Goal: Task Accomplishment & Management: Manage account settings

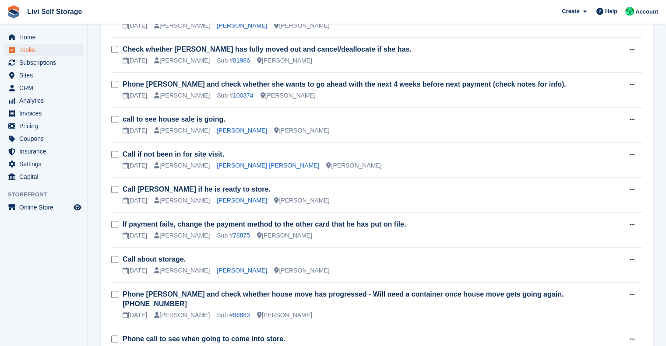
scroll to position [331, 0]
click at [477, 210] on td "Call Andrew see if he is ready to store. 15 Sep Alex Handyside Andrew Bennett L…" at bounding box center [373, 195] width 501 height 35
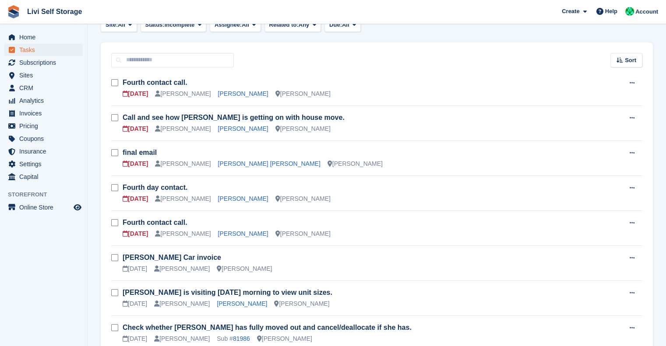
scroll to position [59, 0]
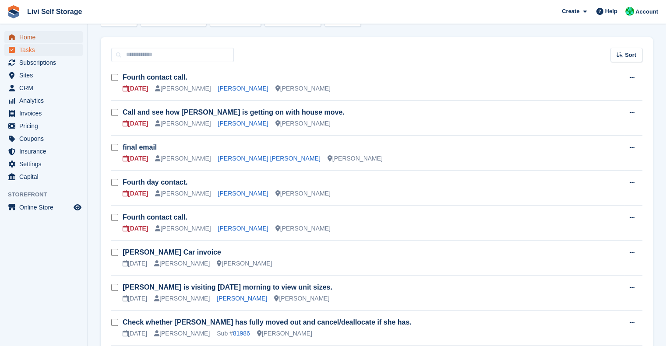
click at [26, 36] on span "Home" at bounding box center [45, 37] width 53 height 12
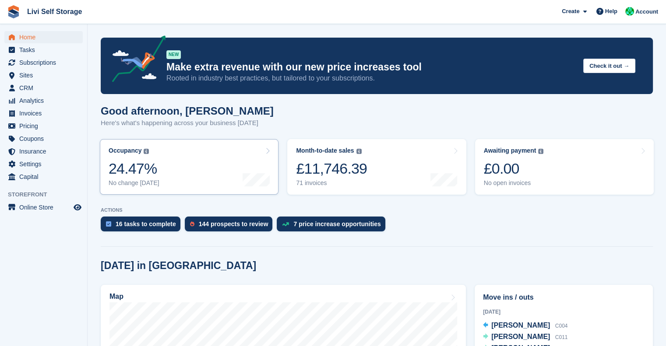
scroll to position [147, 0]
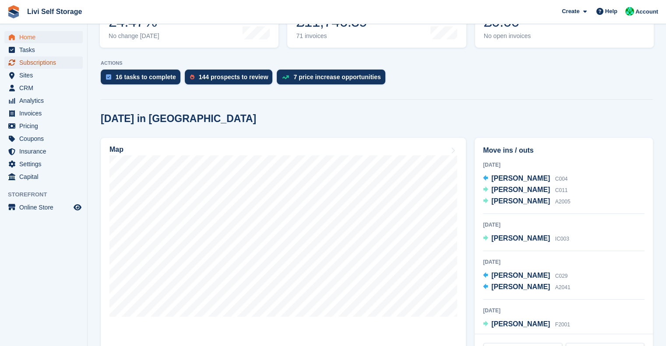
click at [37, 63] on span "Subscriptions" at bounding box center [45, 62] width 53 height 12
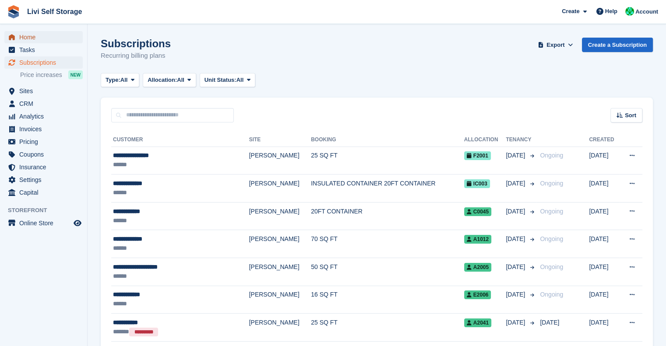
click at [28, 37] on span "Home" at bounding box center [45, 37] width 53 height 12
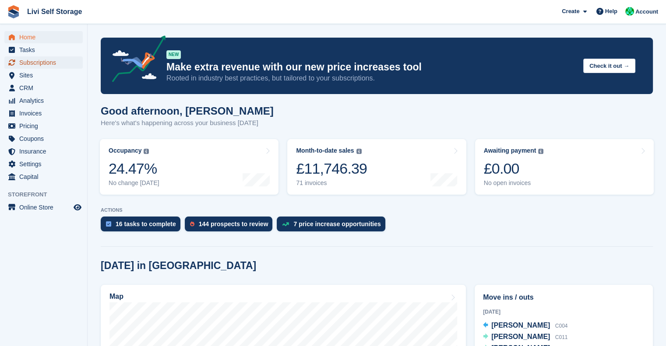
click at [41, 63] on span "Subscriptions" at bounding box center [45, 62] width 53 height 12
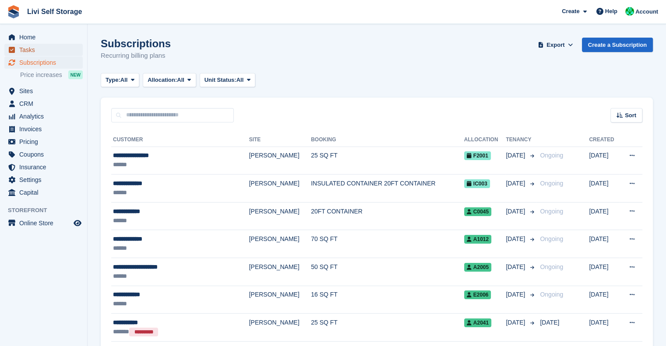
click at [24, 46] on span "Tasks" at bounding box center [45, 50] width 53 height 12
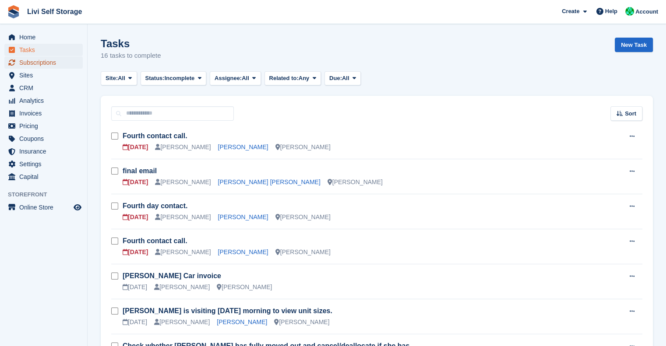
click at [28, 64] on span "Subscriptions" at bounding box center [45, 62] width 53 height 12
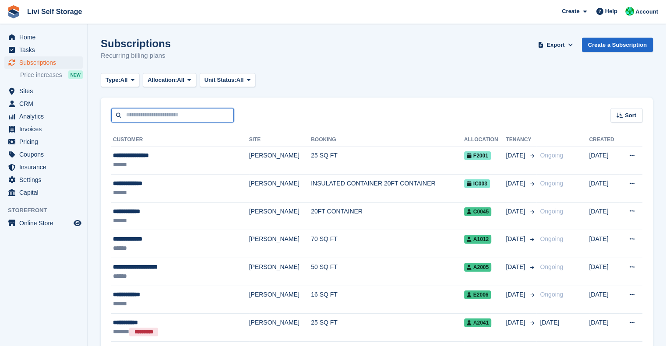
click at [175, 109] on input "text" at bounding box center [172, 115] width 123 height 14
type input "****"
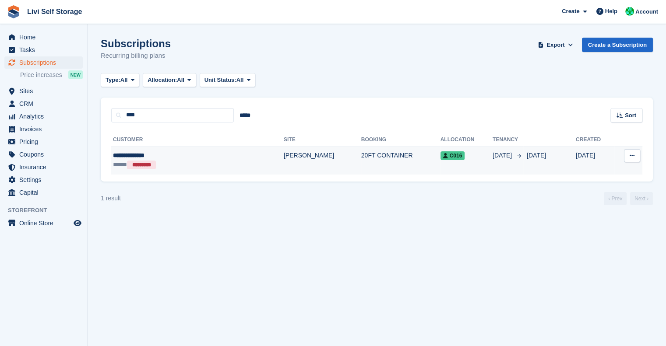
click at [361, 160] on td "20FT CONTAINER" at bounding box center [400, 161] width 79 height 28
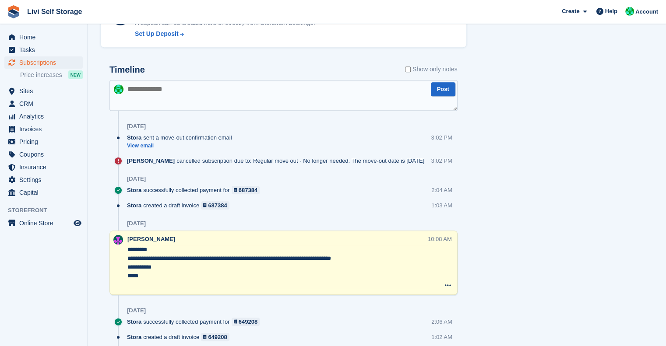
scroll to position [478, 0]
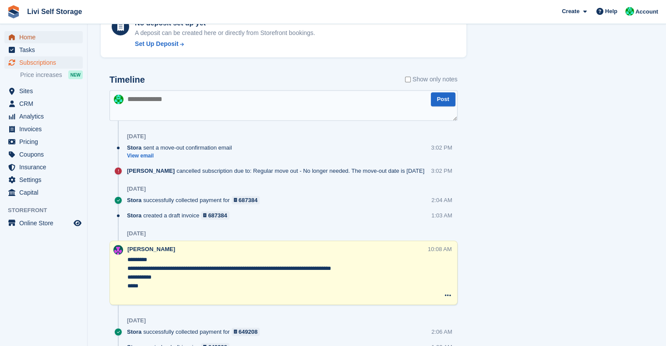
click at [30, 35] on span "Home" at bounding box center [45, 37] width 53 height 12
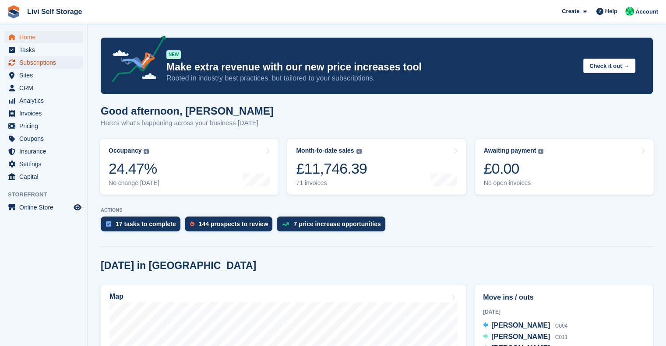
click at [35, 64] on span "Subscriptions" at bounding box center [45, 62] width 53 height 12
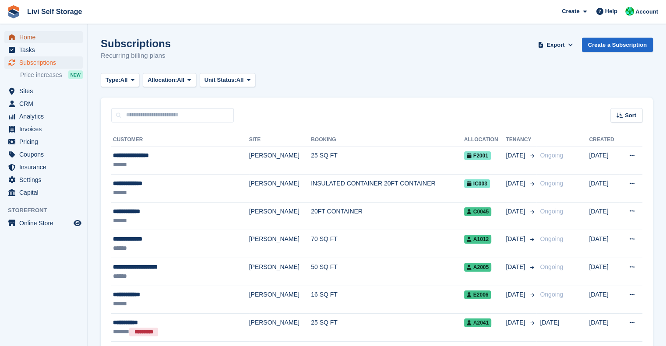
click at [31, 37] on span "Home" at bounding box center [45, 37] width 53 height 12
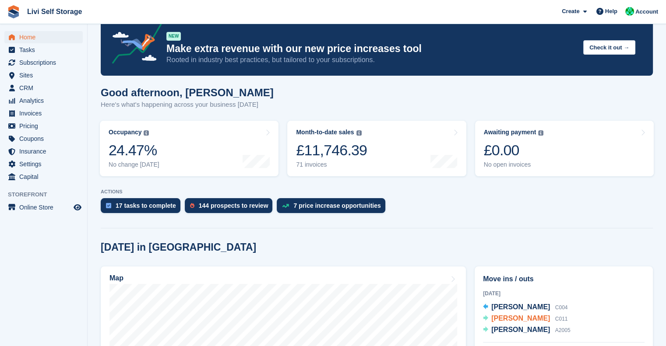
scroll to position [182, 0]
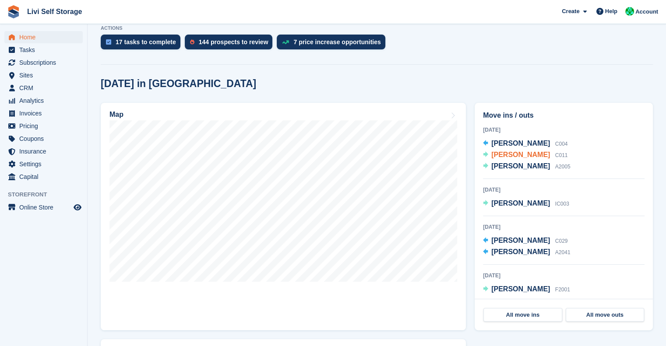
click at [500, 156] on span "[PERSON_NAME]" at bounding box center [520, 154] width 59 height 7
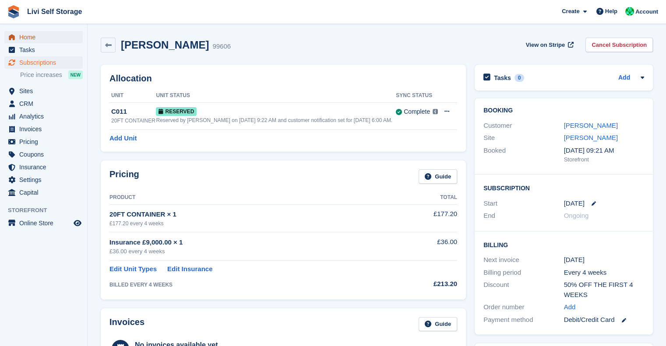
click at [35, 39] on span "Home" at bounding box center [45, 37] width 53 height 12
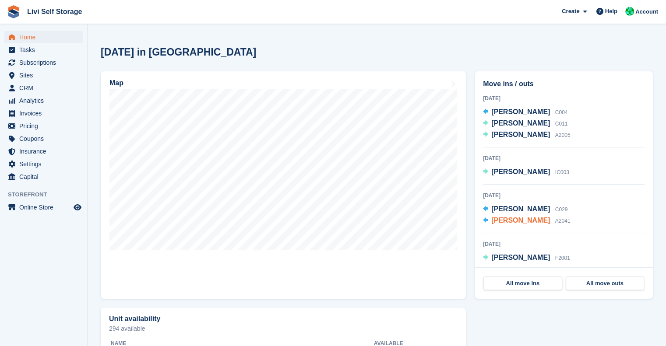
click at [507, 224] on span "[PERSON_NAME]" at bounding box center [520, 220] width 59 height 7
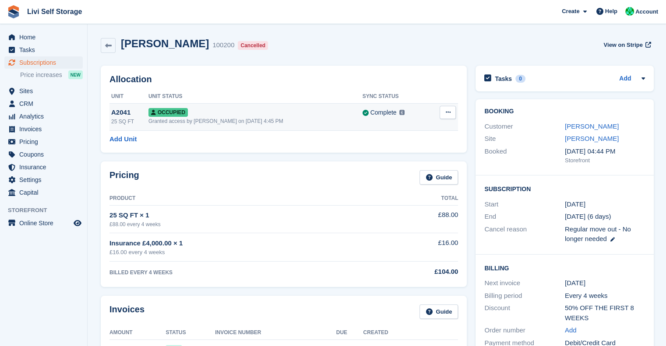
click at [448, 117] on button at bounding box center [448, 112] width 16 height 13
click at [409, 145] on p "Deallocate" at bounding box center [414, 148] width 76 height 11
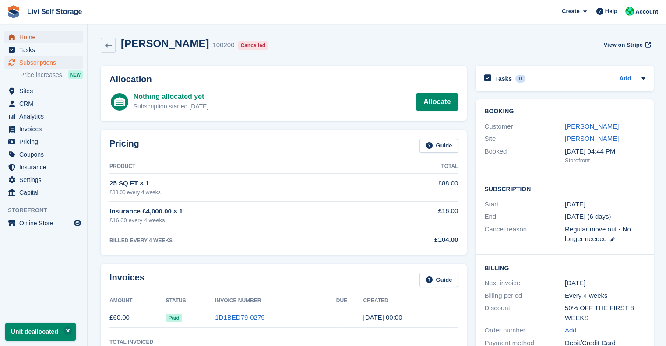
click at [30, 42] on span "Home" at bounding box center [45, 37] width 53 height 12
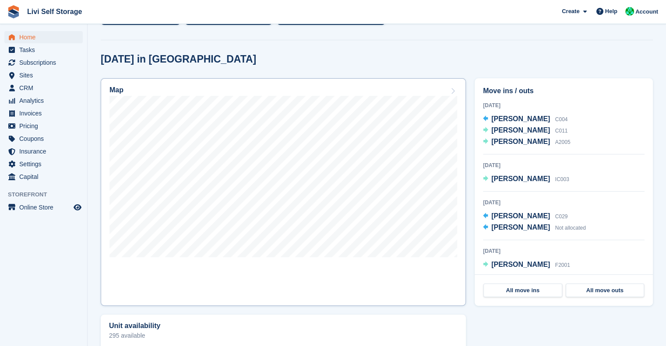
scroll to position [208, 0]
